Goal: Navigation & Orientation: Find specific page/section

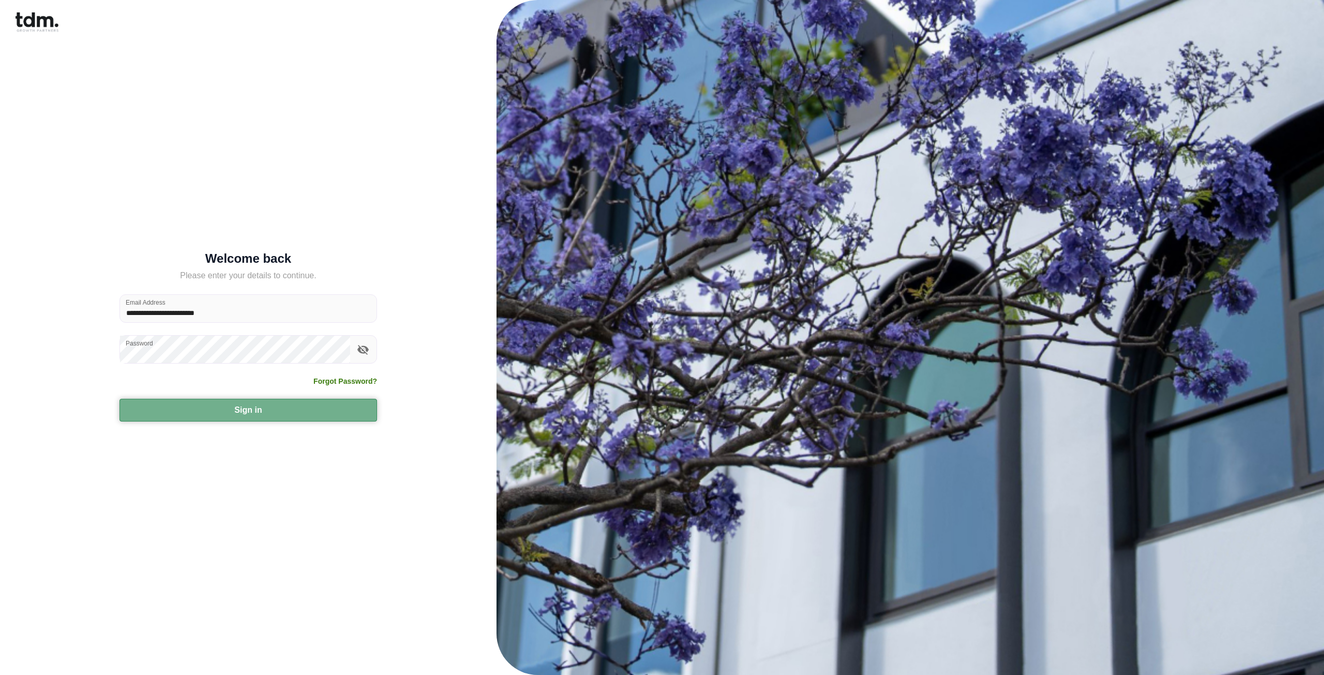
click at [236, 409] on button "Sign in" at bounding box center [249, 410] width 258 height 23
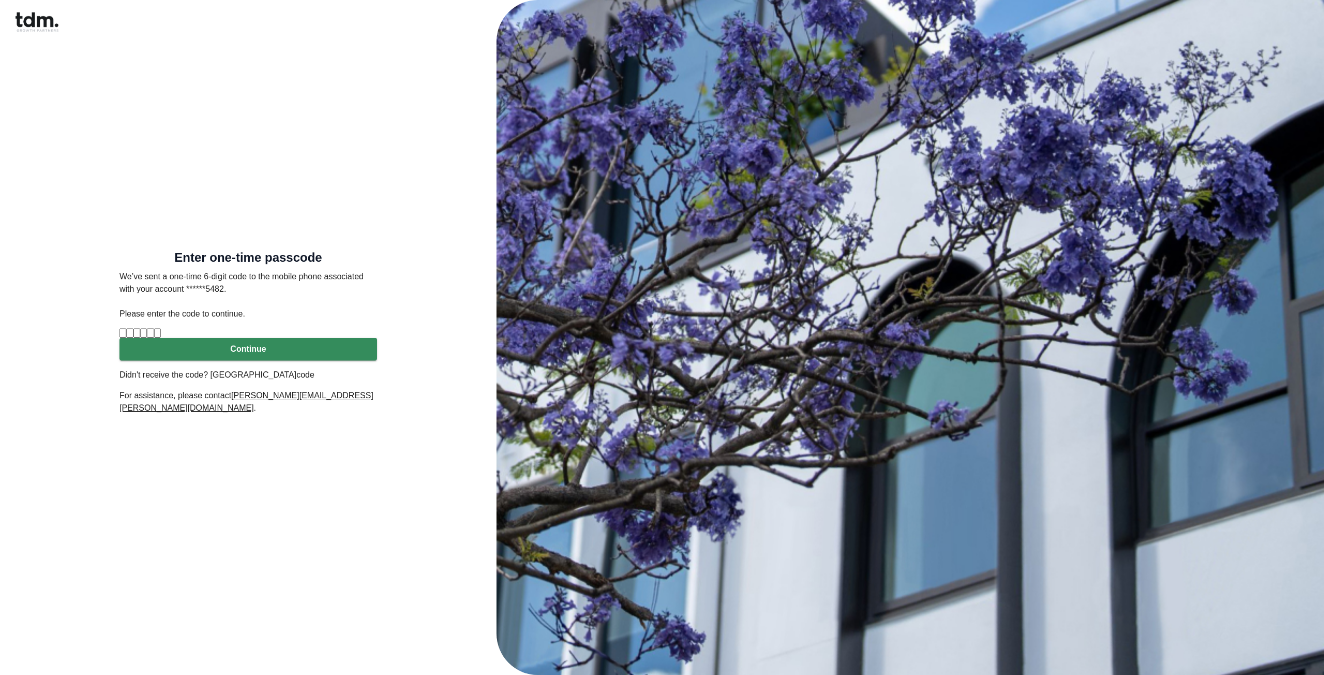
click at [126, 329] on input "Please enter verification code. Digit 1" at bounding box center [123, 333] width 7 height 9
type input "*"
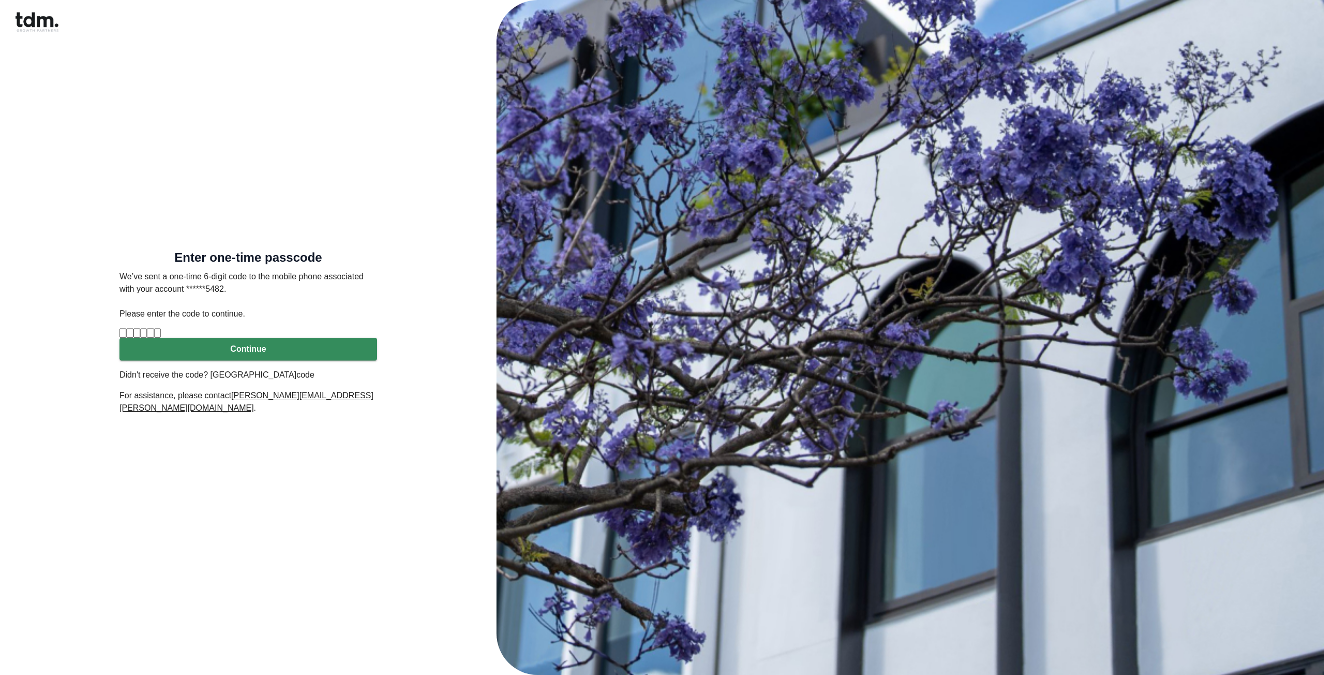
type input "*"
click at [286, 361] on button "Continue" at bounding box center [249, 349] width 258 height 23
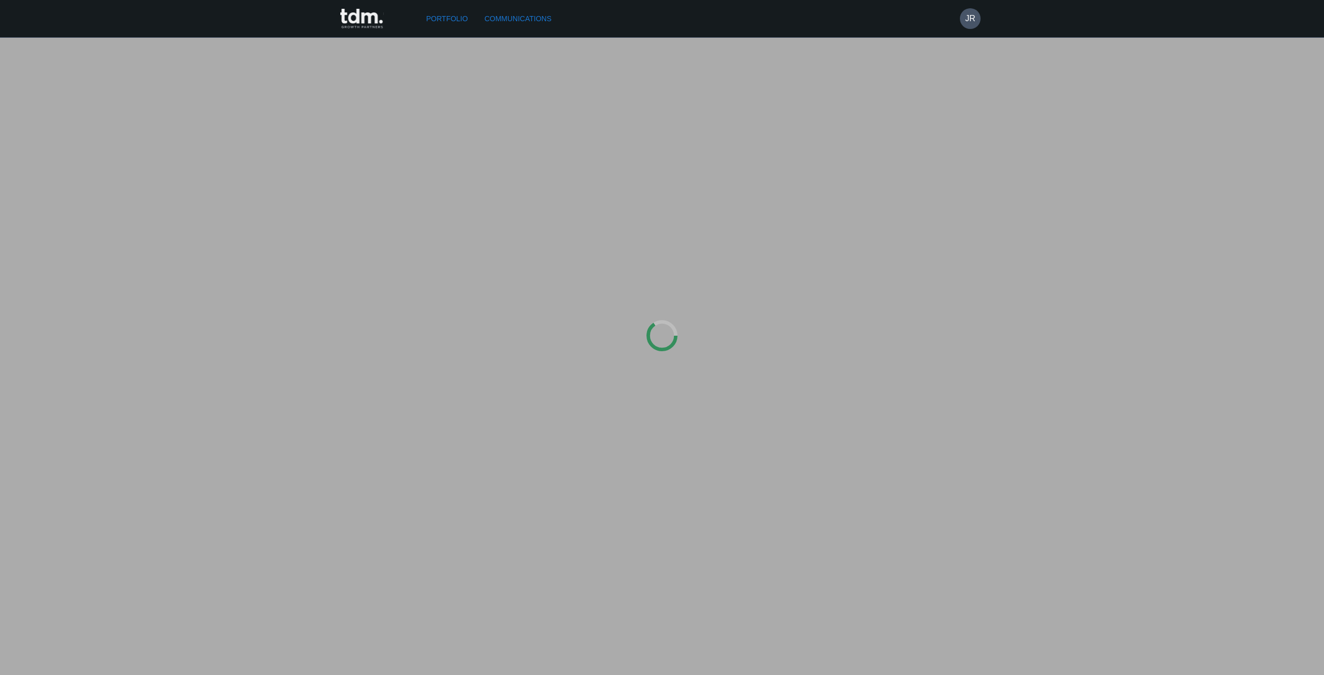
type input "*********"
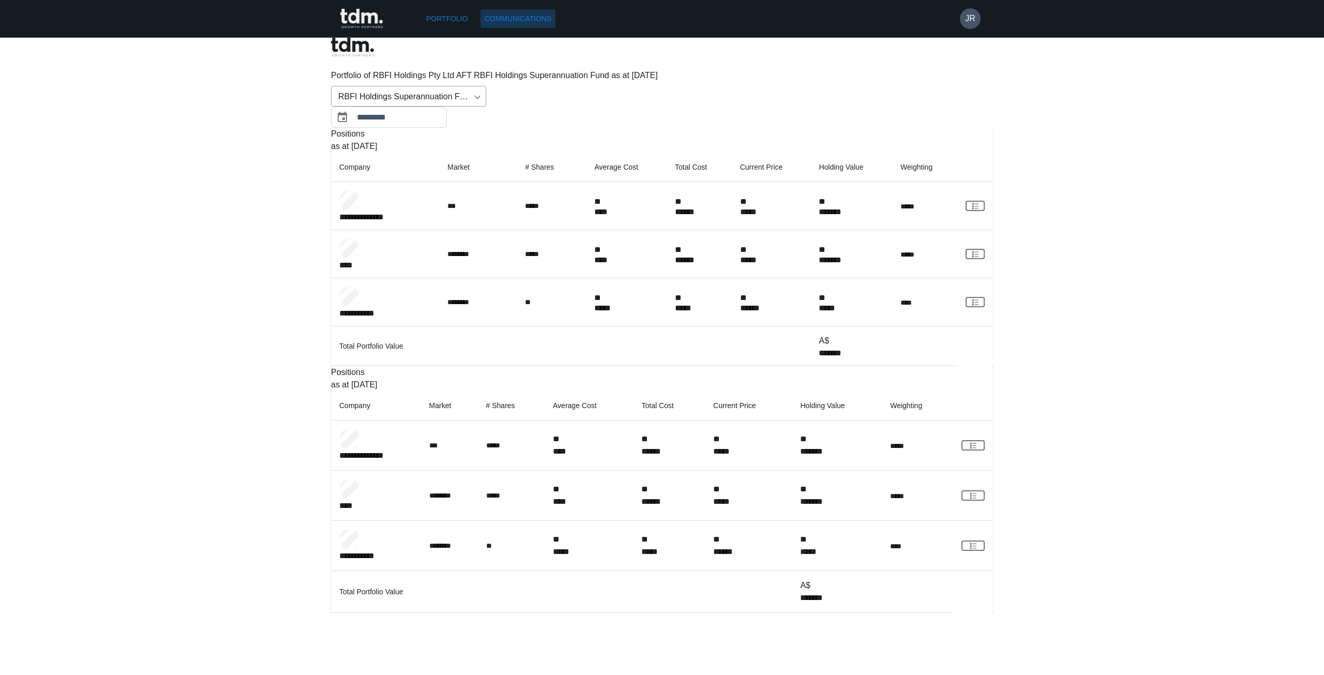
click at [522, 17] on link "Communications" at bounding box center [519, 18] width 76 height 19
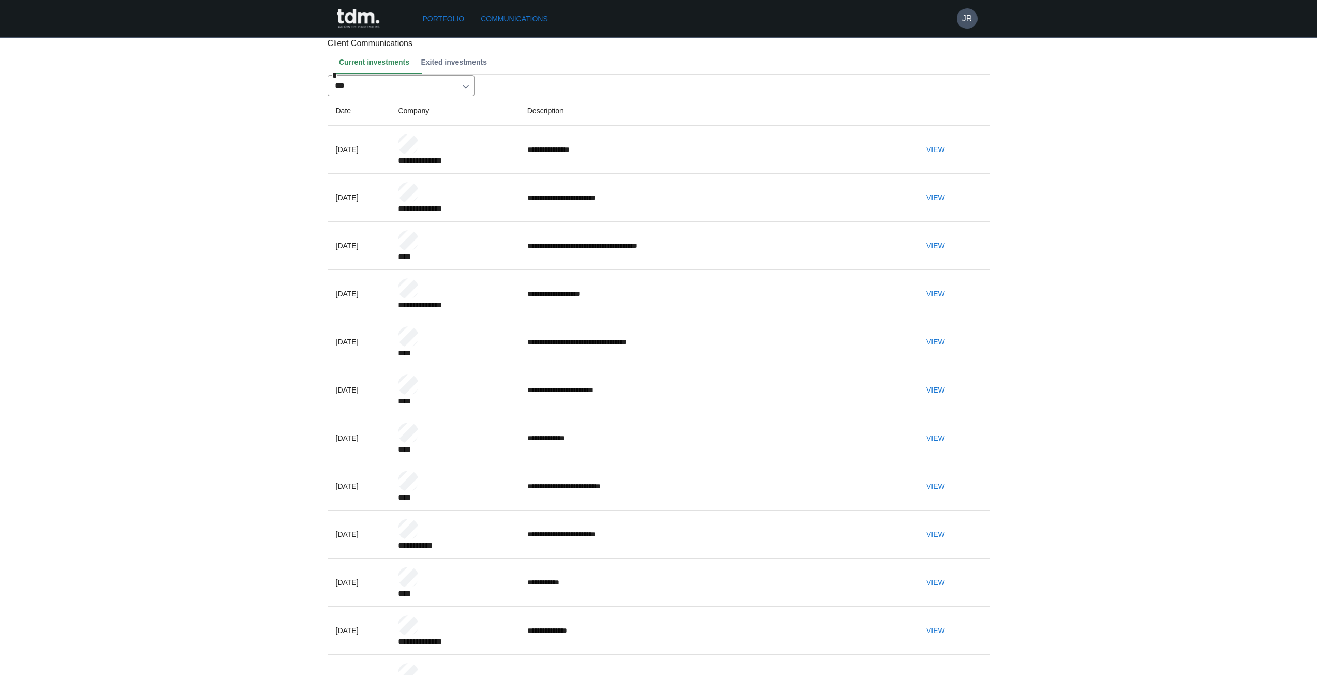
click at [948, 159] on button "View" at bounding box center [935, 149] width 33 height 19
